Goal: Task Accomplishment & Management: Complete application form

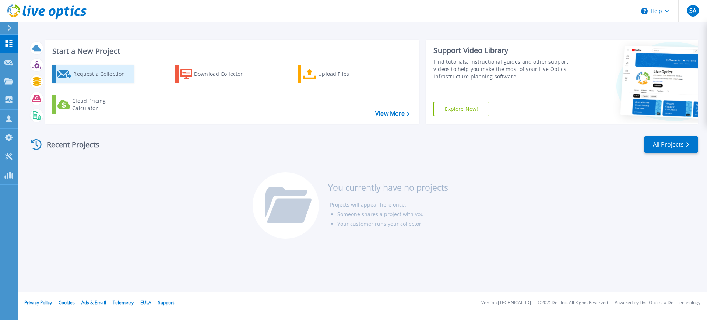
click at [82, 73] on div "Request a Collection" at bounding box center [102, 74] width 59 height 15
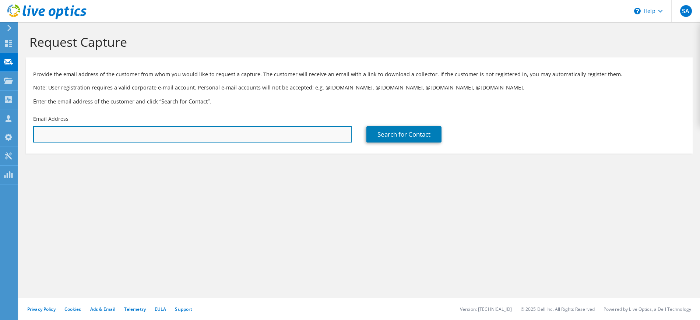
click at [121, 136] on input "text" at bounding box center [192, 134] width 319 height 16
type input "[PERSON_NAME][EMAIL_ADDRESS][PERSON_NAME][DOMAIN_NAME]"
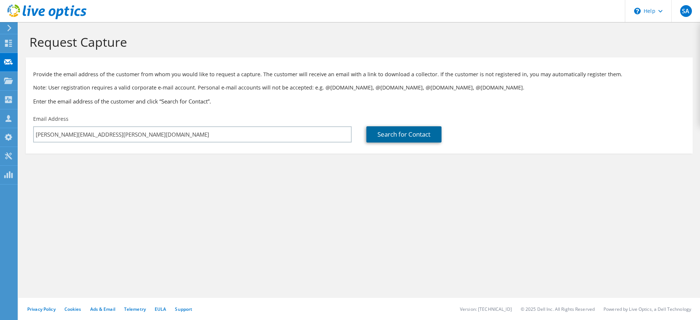
click at [393, 136] on link "Search for Contact" at bounding box center [403, 134] width 75 height 16
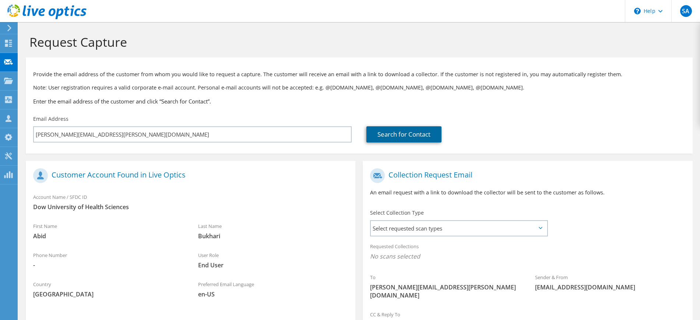
scroll to position [83, 0]
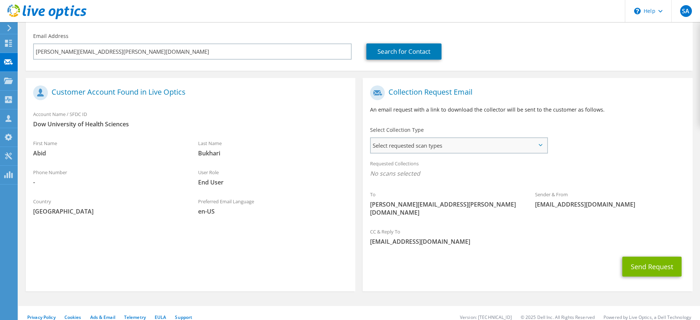
click at [437, 141] on span "Select requested scan types" at bounding box center [459, 145] width 176 height 15
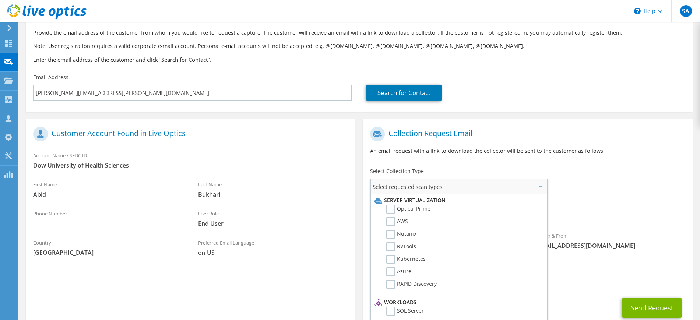
scroll to position [0, 0]
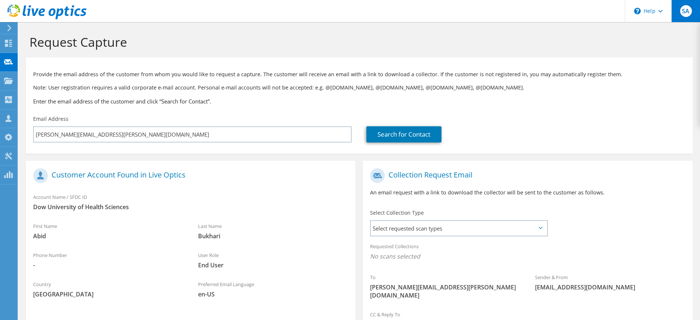
click at [683, 17] on div "SA" at bounding box center [685, 11] width 29 height 22
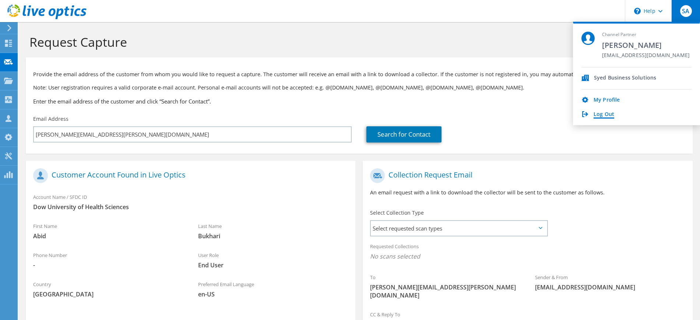
click at [600, 115] on link "Log Out" at bounding box center [604, 114] width 21 height 7
